Goal: Task Accomplishment & Management: Manage account settings

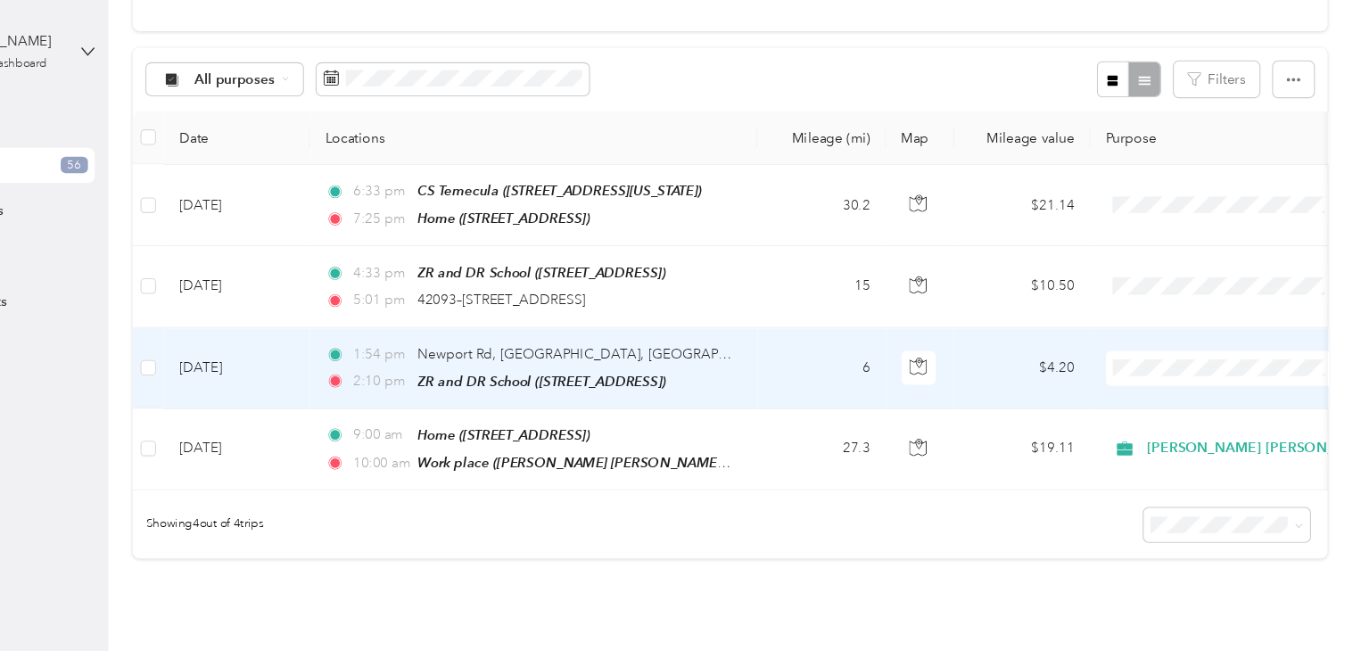
scroll to position [151, 0]
click at [545, 318] on span "Newport Rd, [GEOGRAPHIC_DATA], [GEOGRAPHIC_DATA]" at bounding box center [667, 323] width 340 height 15
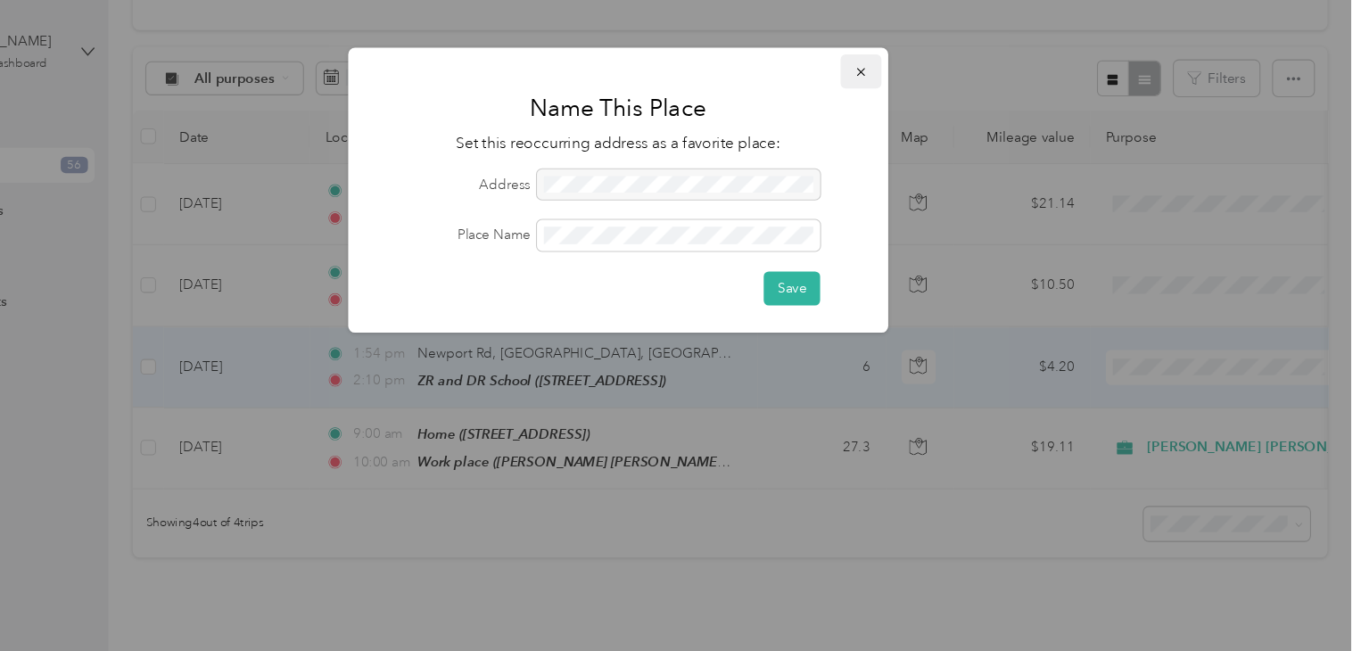
click at [899, 64] on icon "button" at bounding box center [903, 66] width 12 height 12
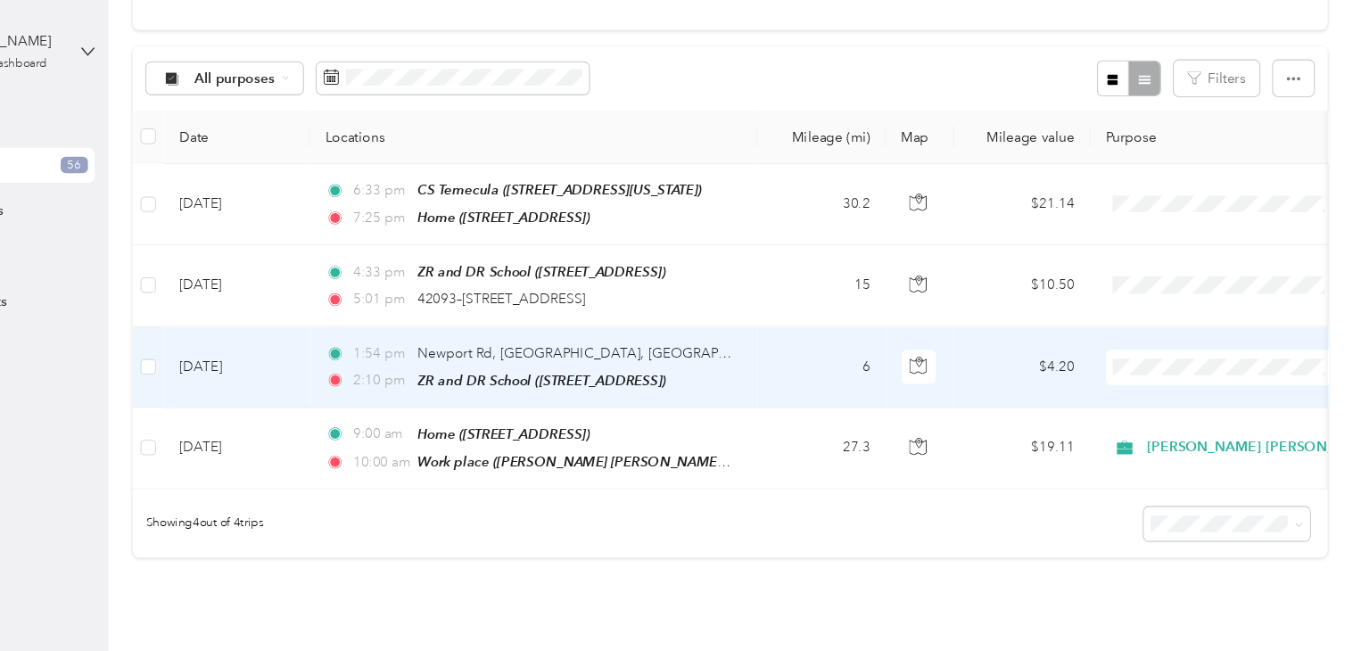
click at [344, 319] on td "[DATE]" at bounding box center [331, 337] width 134 height 74
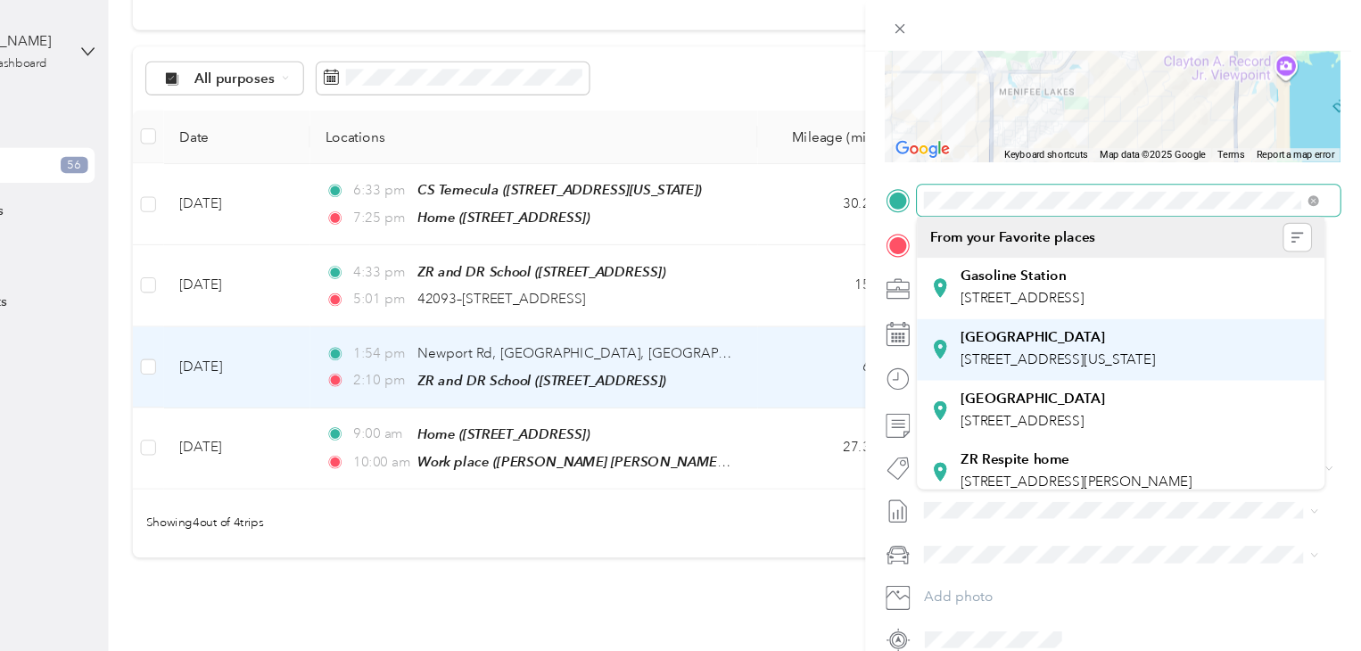
scroll to position [256, 0]
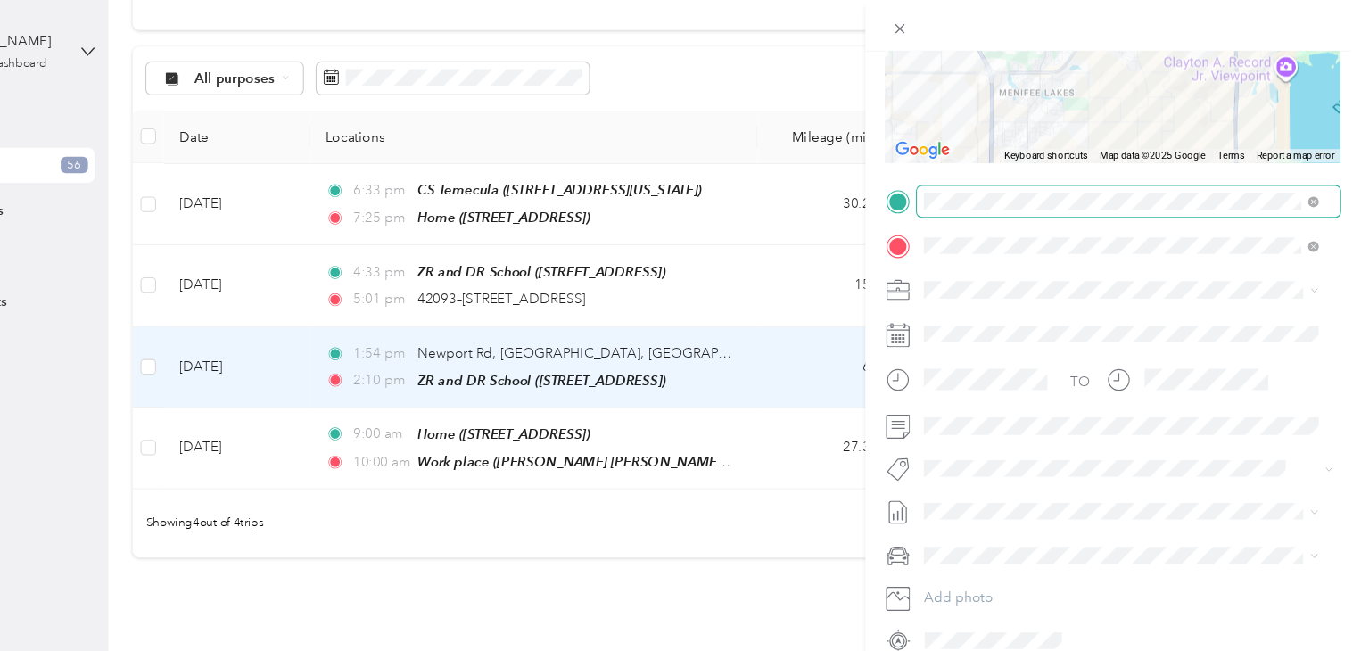
click at [1323, 177] on span at bounding box center [1148, 184] width 388 height 29
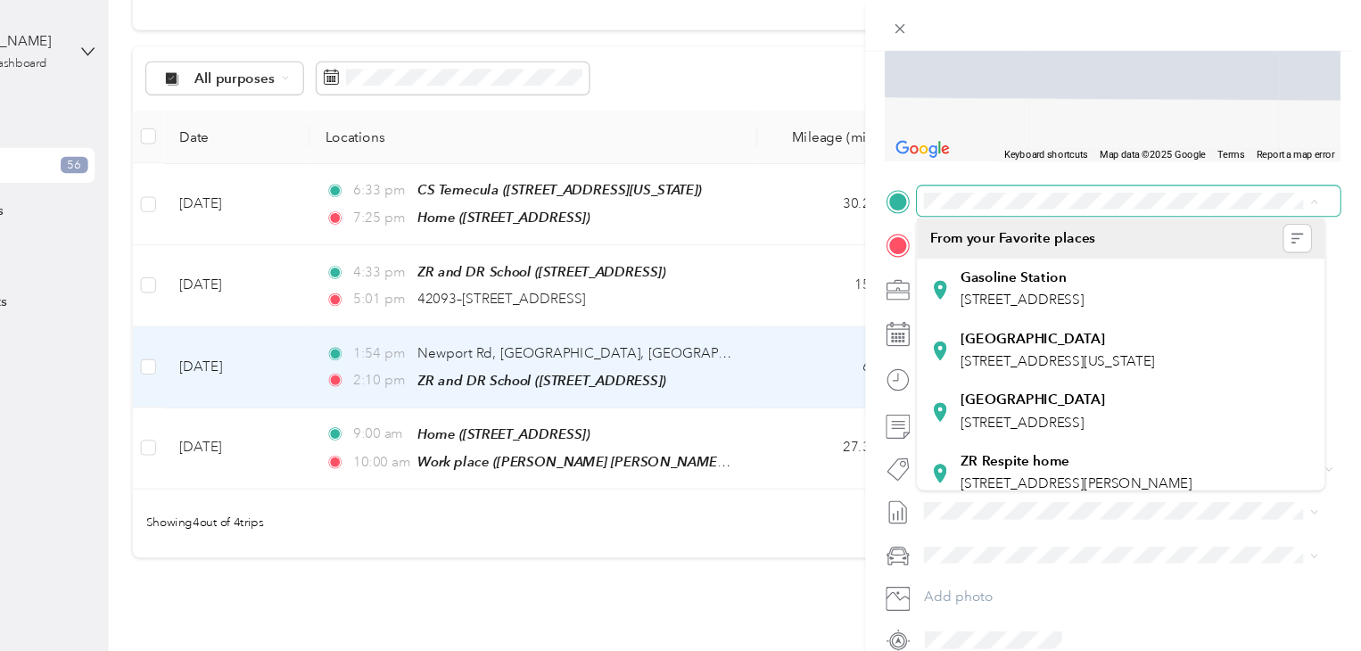
click at [1117, 172] on span at bounding box center [1148, 184] width 388 height 29
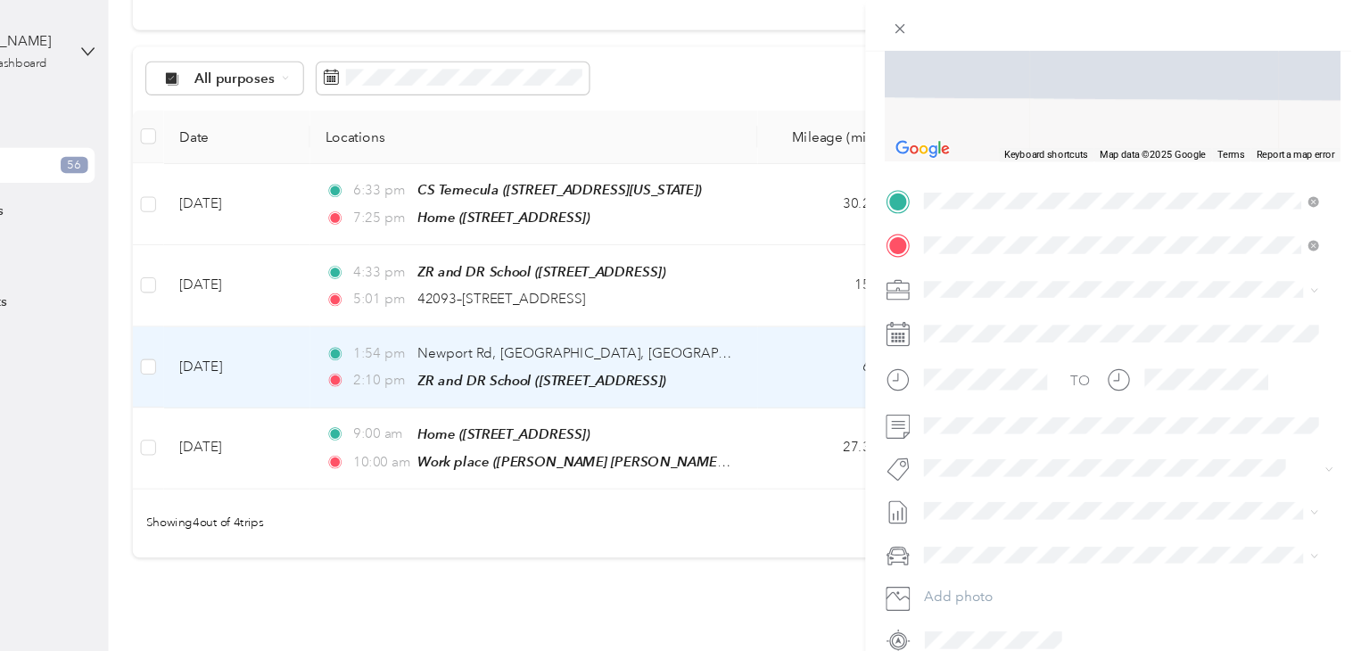
click at [1026, 423] on span "[PERSON_NAME] [PERSON_NAME] Family Agency, Inc., [STREET_ADDRESS][GEOGRAPHIC_DA…" at bounding box center [1152, 406] width 317 height 53
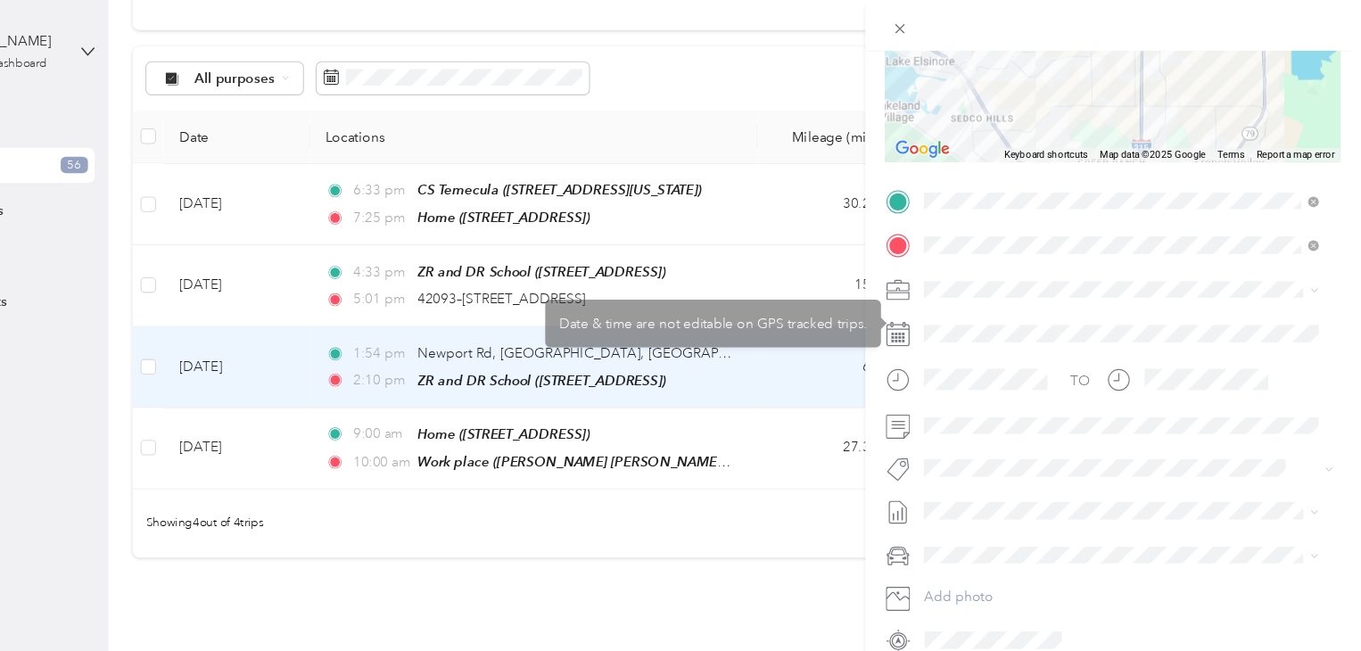
scroll to position [0, 0]
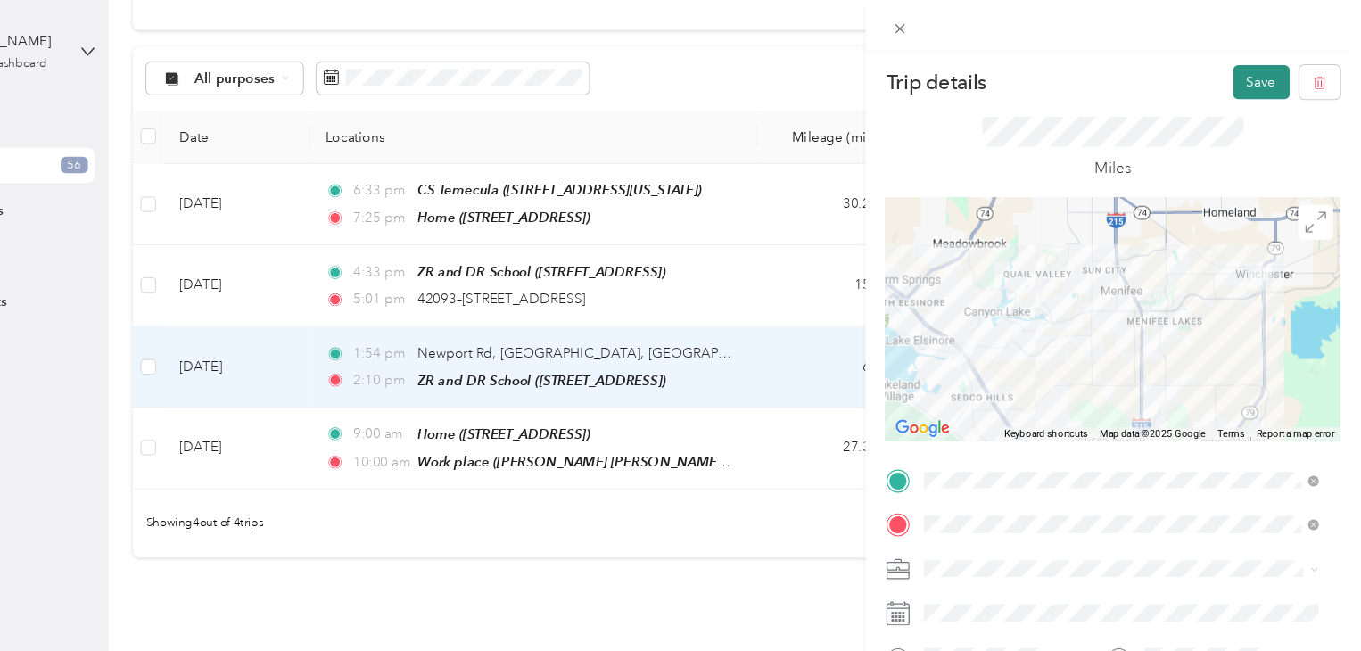
click at [1255, 88] on button "Save" at bounding box center [1270, 75] width 52 height 31
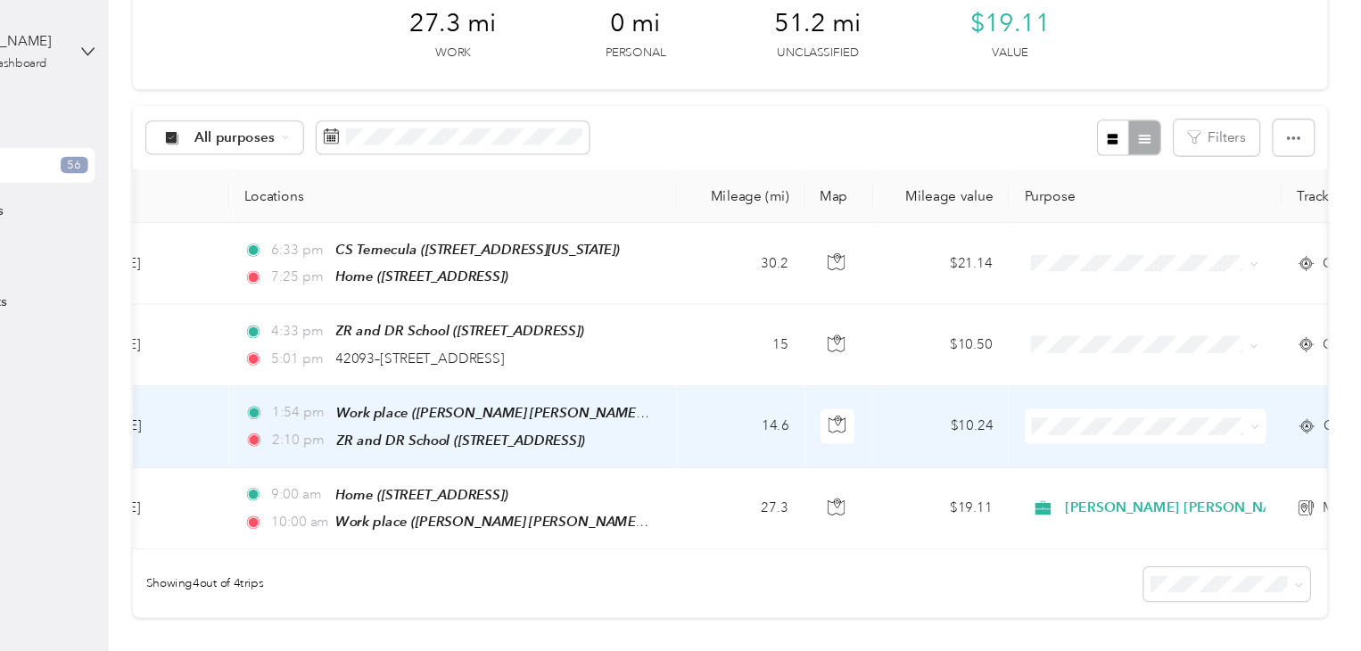
scroll to position [76, 0]
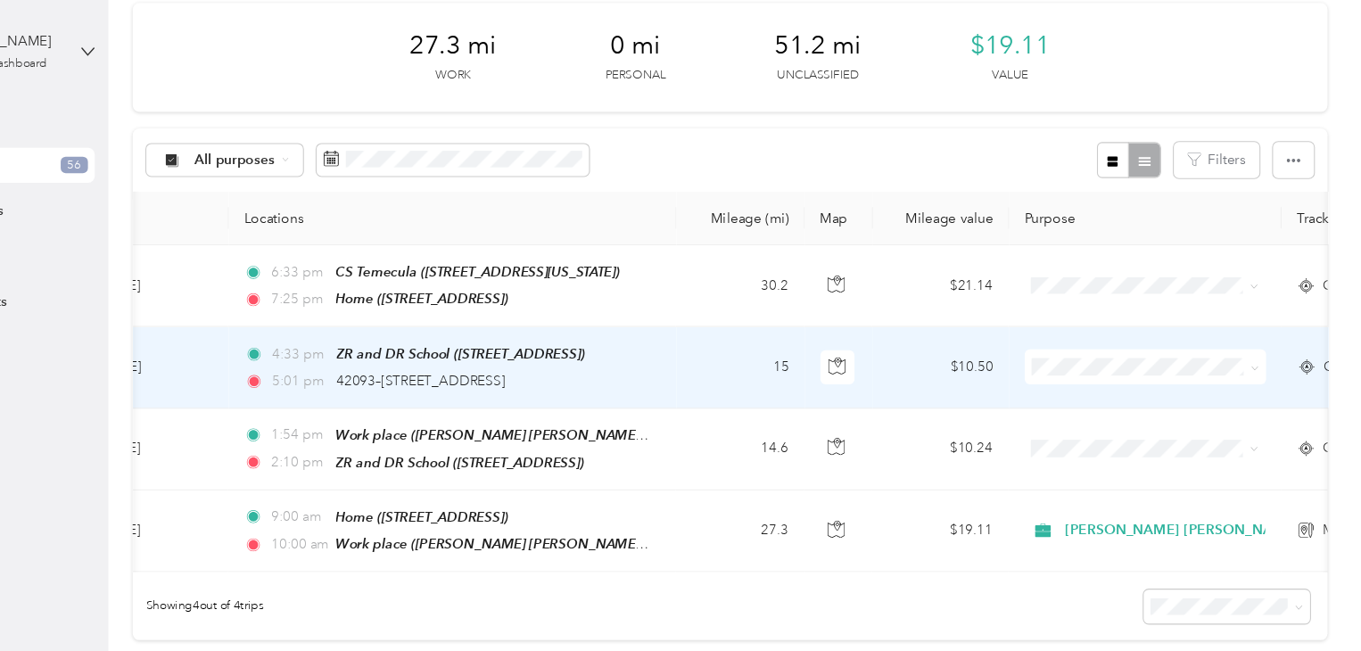
click at [284, 339] on td "[DATE]" at bounding box center [256, 337] width 134 height 74
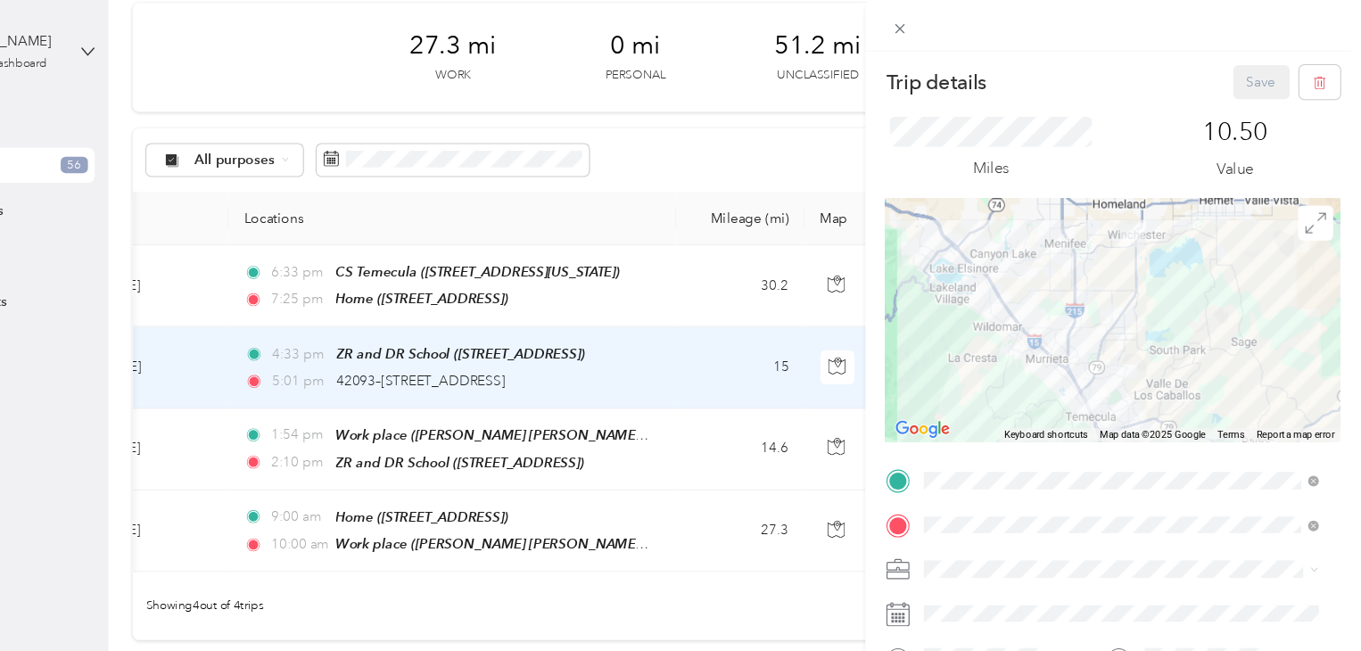
click at [1056, 289] on span "[STREET_ADDRESS][US_STATE]" at bounding box center [1083, 290] width 178 height 15
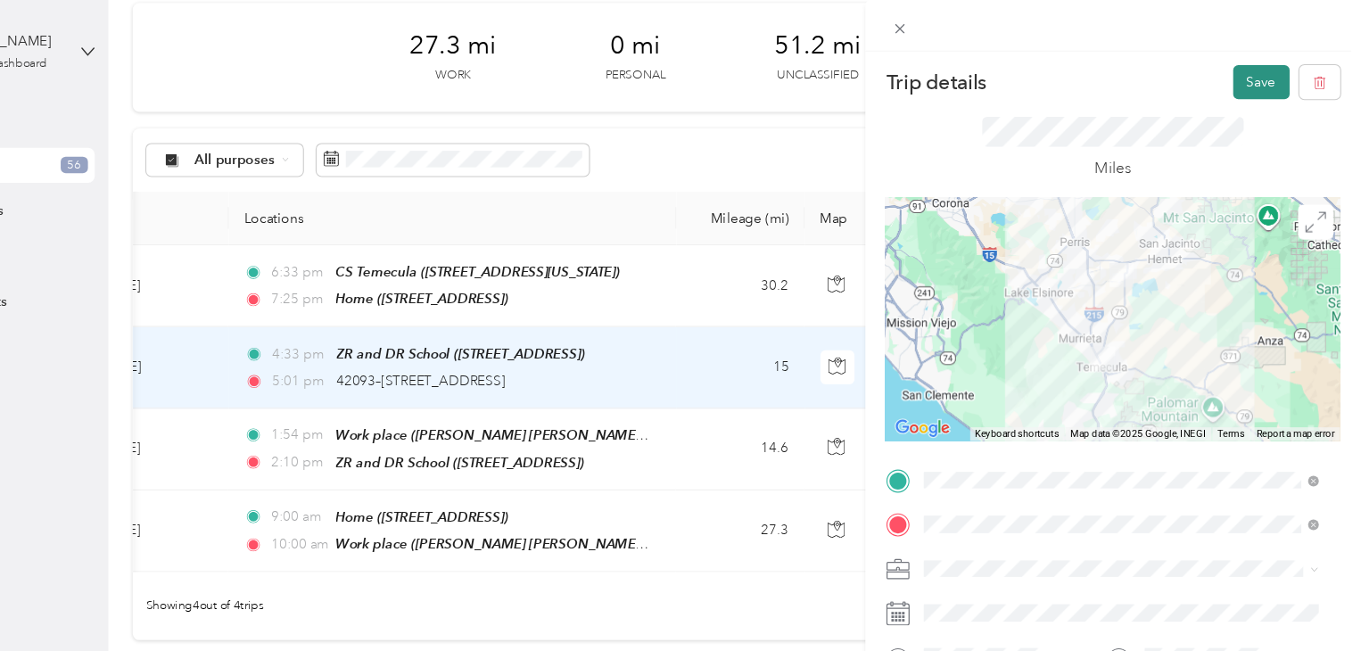
click at [1259, 78] on button "Save" at bounding box center [1270, 75] width 52 height 31
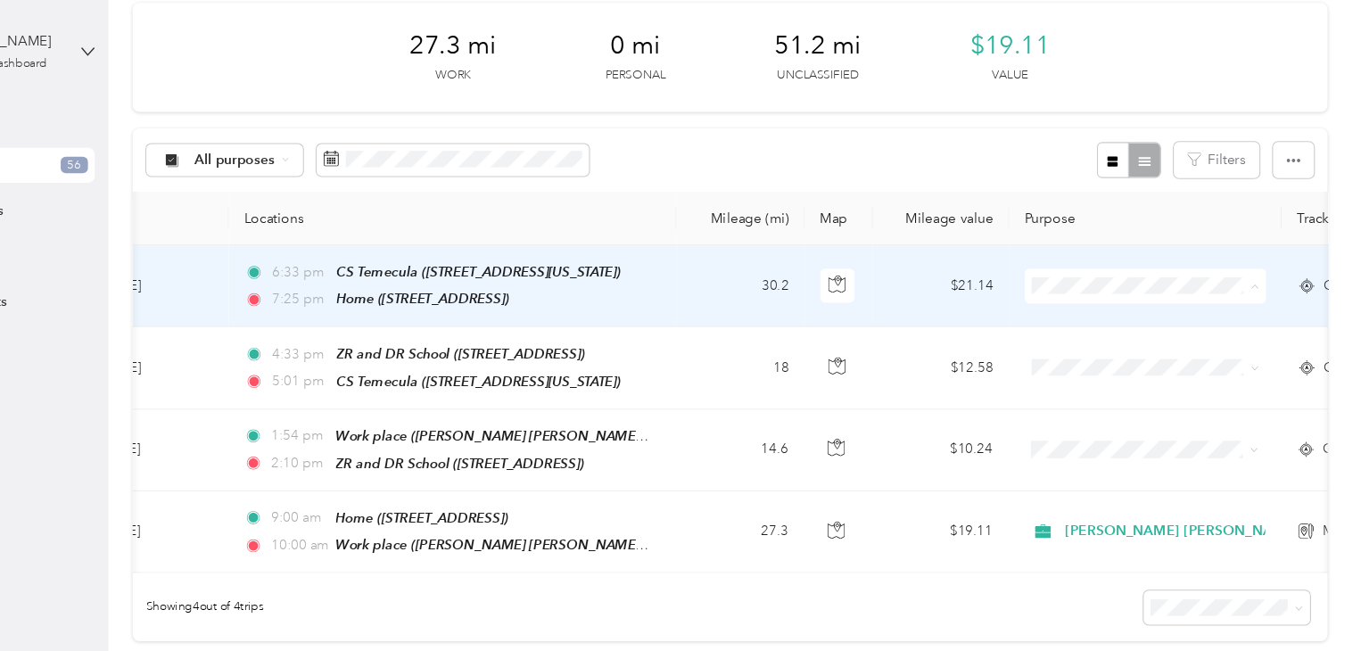
click at [1111, 293] on span "[PERSON_NAME] [PERSON_NAME] Family Agency" at bounding box center [1247, 293] width 302 height 19
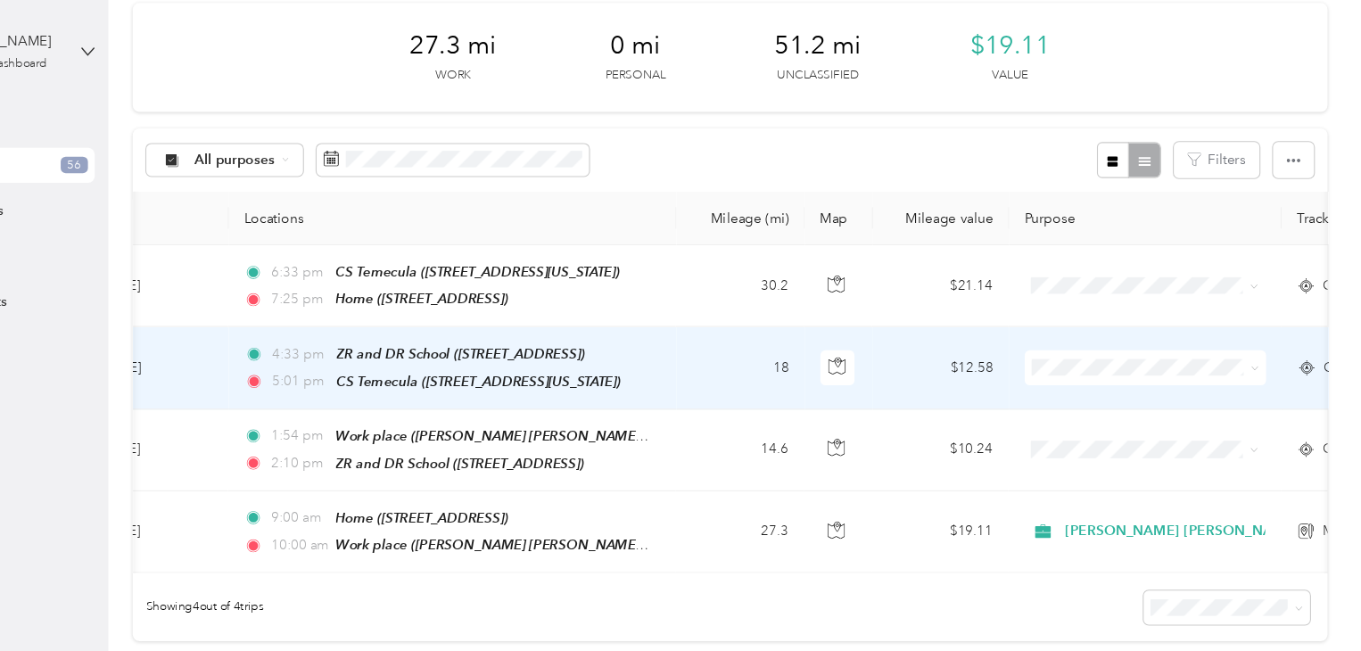
click at [1099, 321] on span at bounding box center [1162, 337] width 221 height 32
click at [1129, 366] on span "[PERSON_NAME] [PERSON_NAME] Family Agency" at bounding box center [1247, 366] width 302 height 19
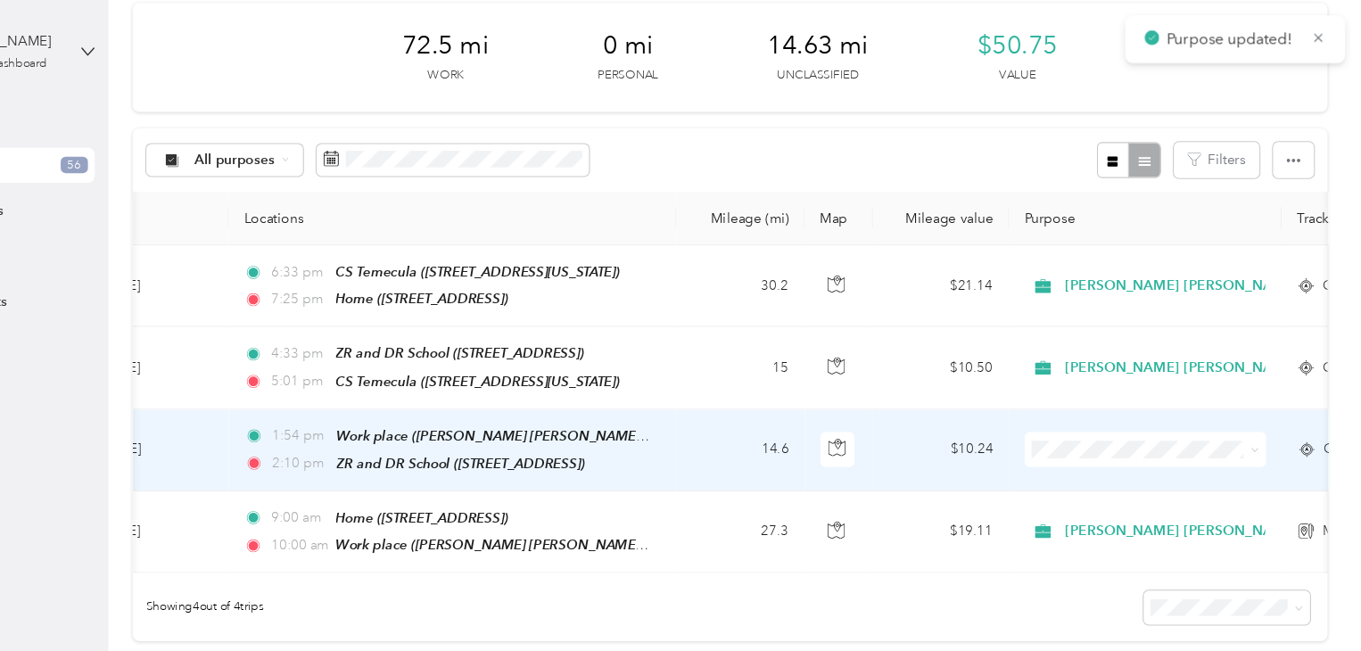
click at [1116, 424] on li "[PERSON_NAME] [PERSON_NAME] Family Agency" at bounding box center [1231, 439] width 359 height 31
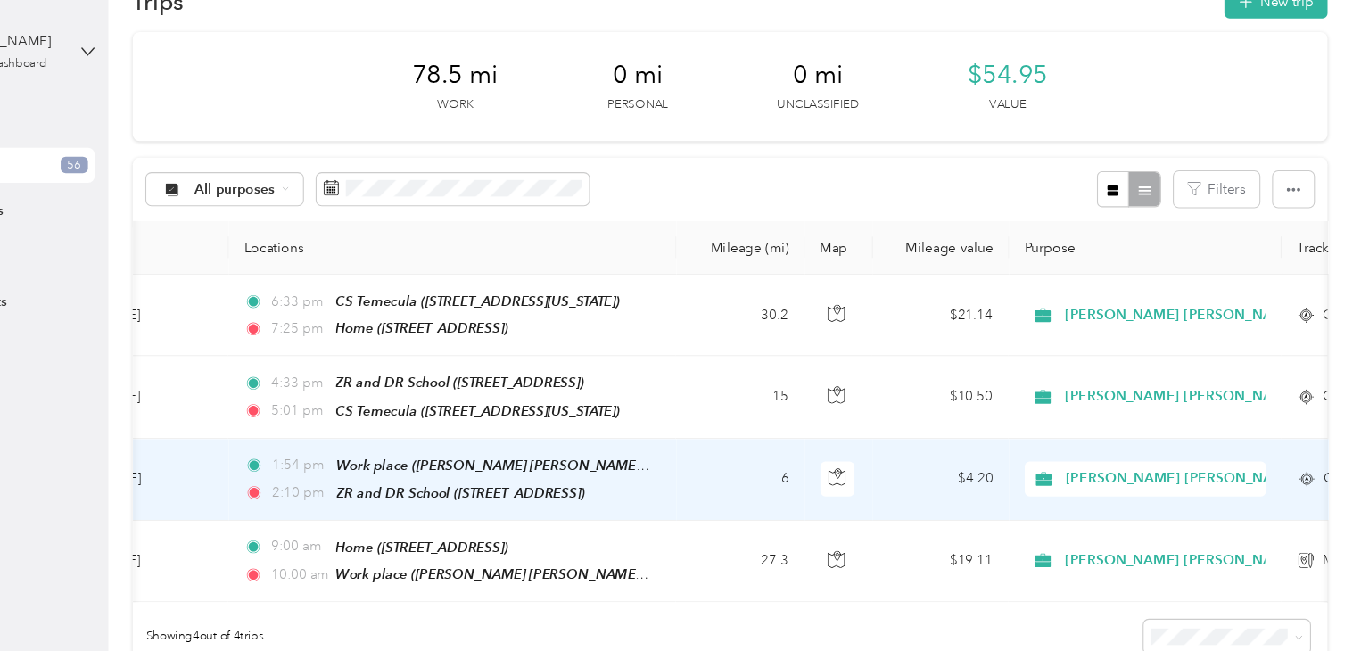
scroll to position [51, 0]
